Goal: Task Accomplishment & Management: Use online tool/utility

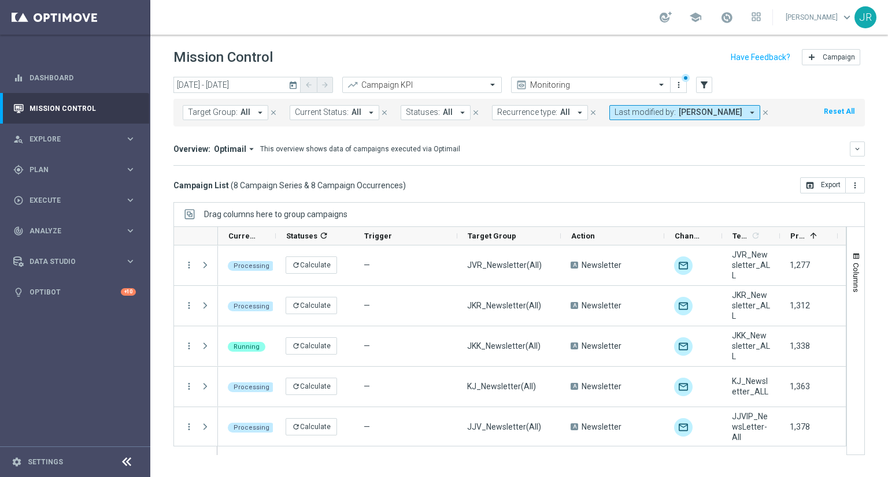
scroll to position [123, 0]
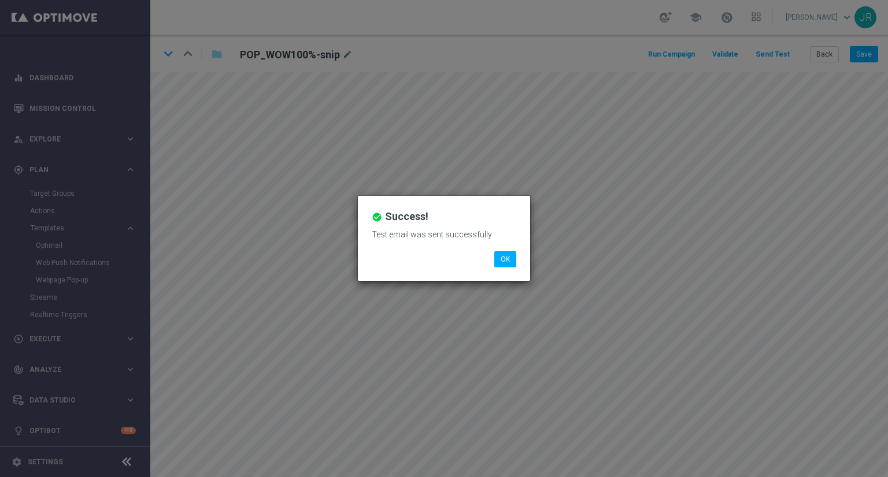
click at [516, 257] on li "OK" at bounding box center [505, 259] width 28 height 16
click at [504, 266] on button "OK" at bounding box center [505, 259] width 22 height 16
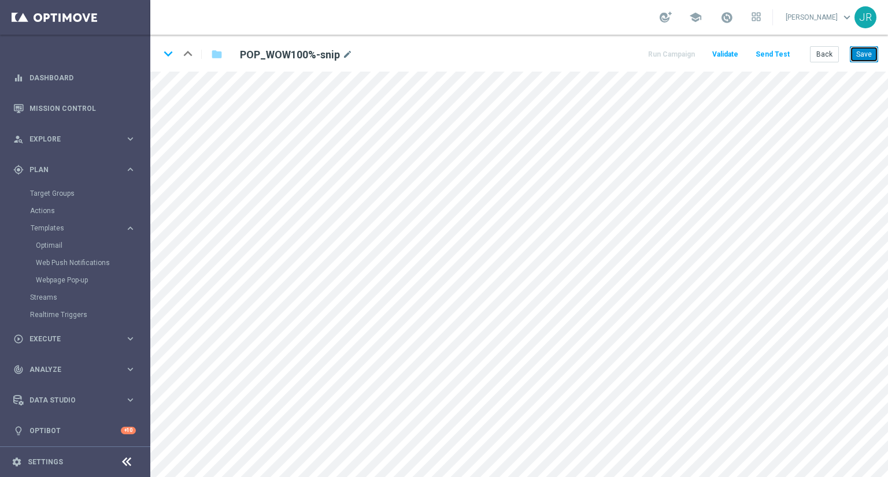
click at [862, 52] on button "Save" at bounding box center [864, 54] width 28 height 16
click at [780, 60] on button "Send Test" at bounding box center [773, 55] width 38 height 16
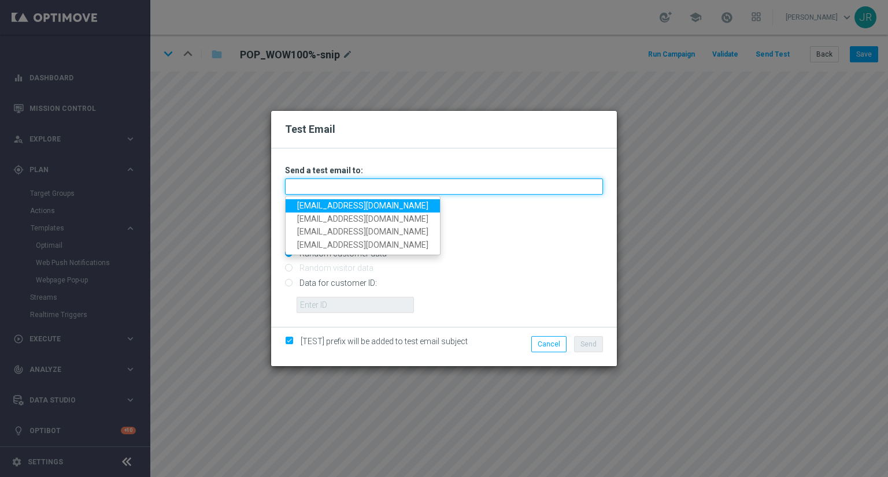
drag, startPoint x: 429, startPoint y: 187, endPoint x: 399, endPoint y: 192, distance: 31.1
click at [429, 187] on input "text" at bounding box center [444, 187] width 318 height 16
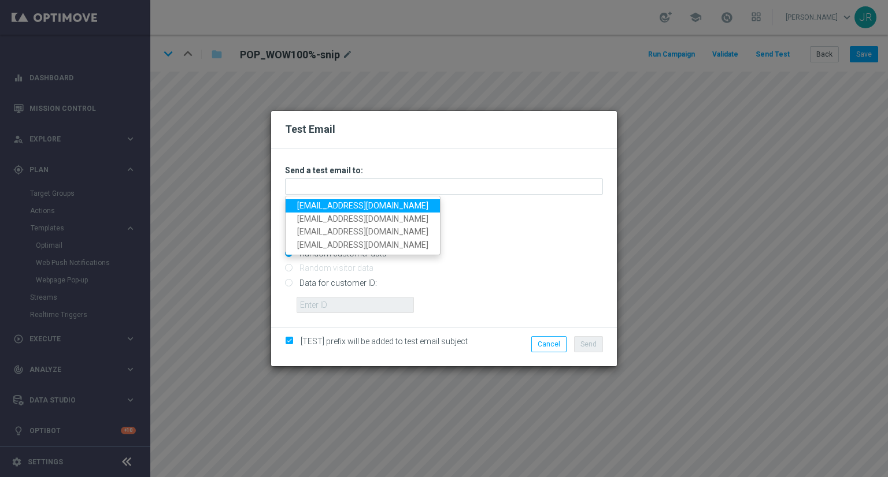
click at [333, 202] on link "testingalltesting@gmail.com" at bounding box center [363, 205] width 154 height 13
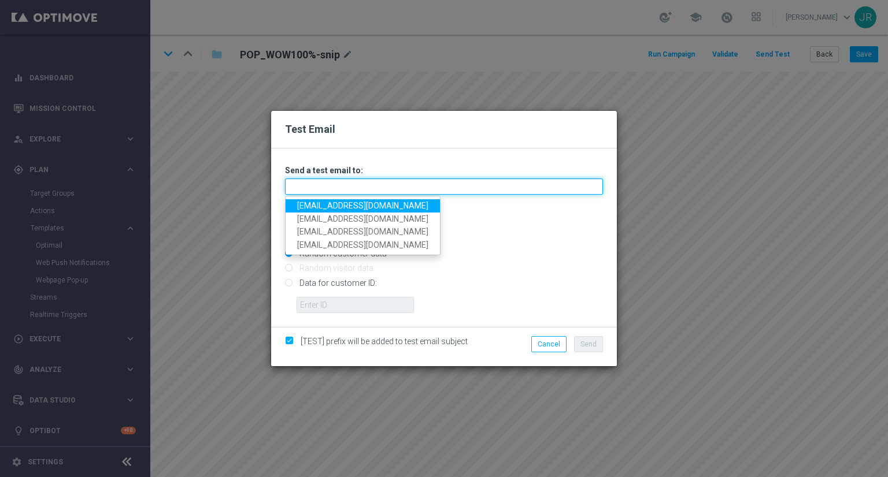
type input "testingalltesting@gmail.com"
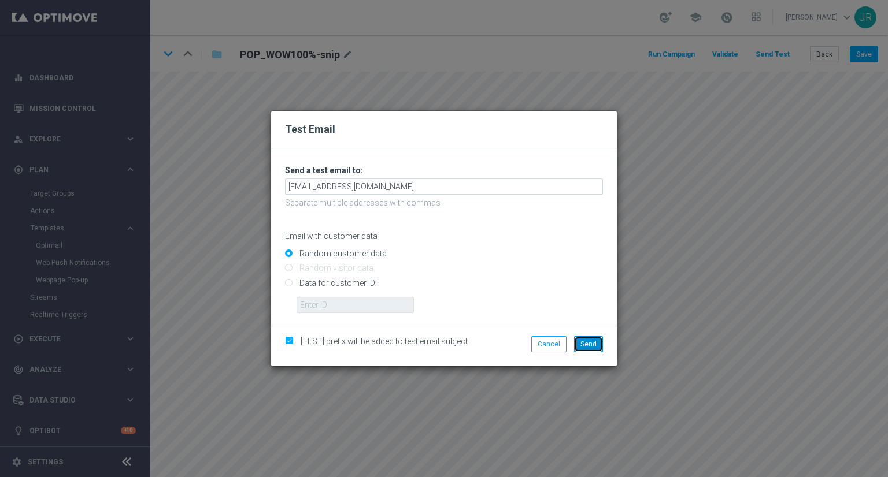
click at [582, 345] on span "Send" at bounding box center [588, 344] width 16 height 8
